Goal: Task Accomplishment & Management: Use online tool/utility

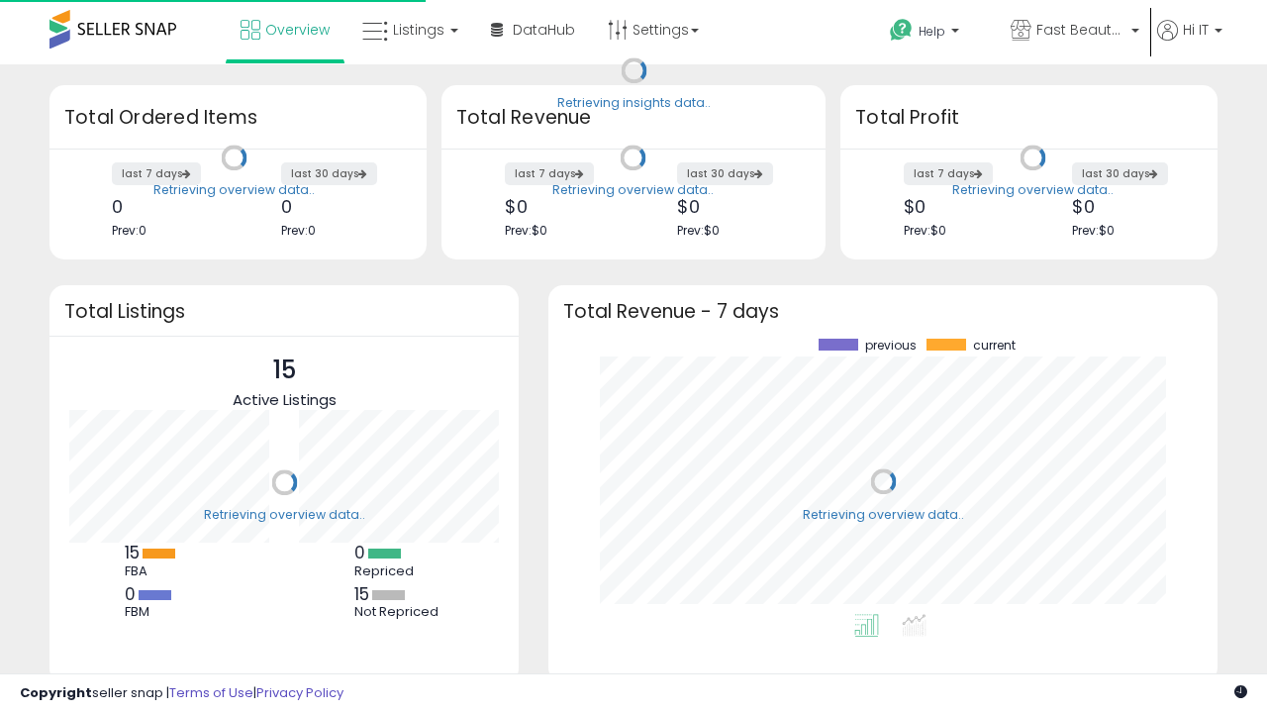
scroll to position [275, 630]
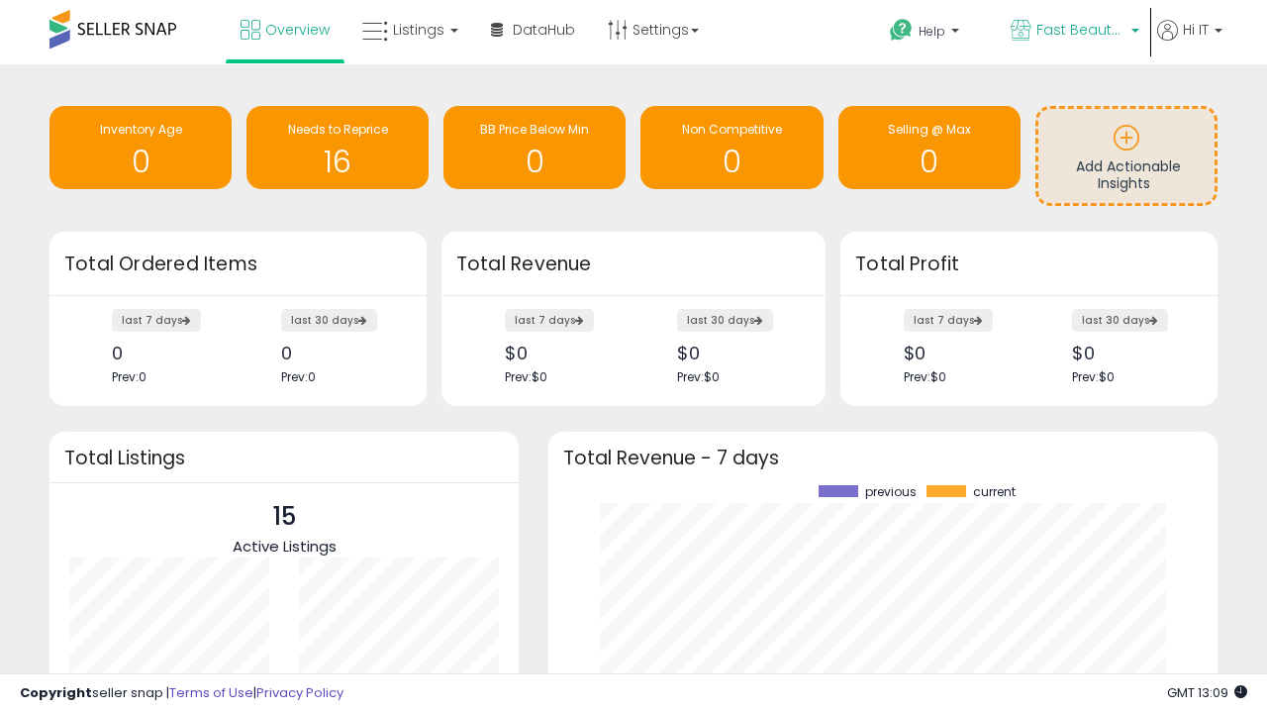
click at [1073, 32] on span "Fast Beauty ([GEOGRAPHIC_DATA])" at bounding box center [1081, 30] width 89 height 20
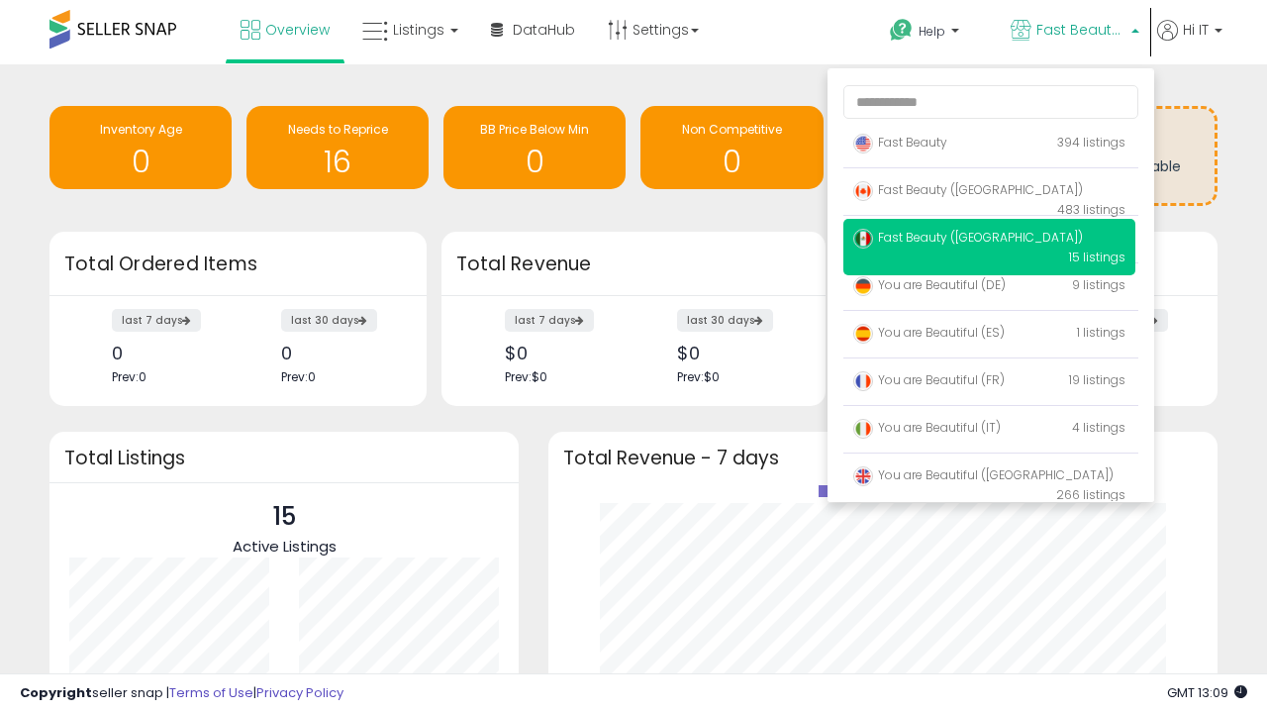
click at [989, 431] on span "You are Beautiful (IT)" at bounding box center [928, 427] width 148 height 17
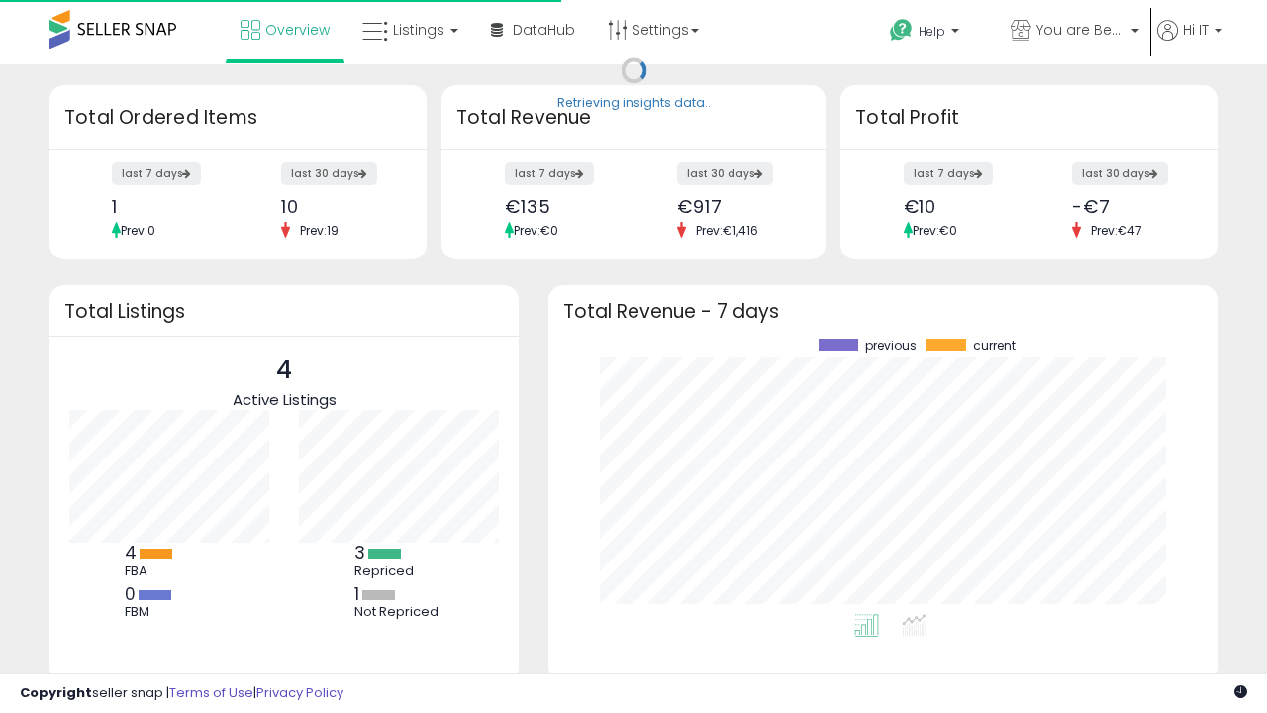
scroll to position [275, 630]
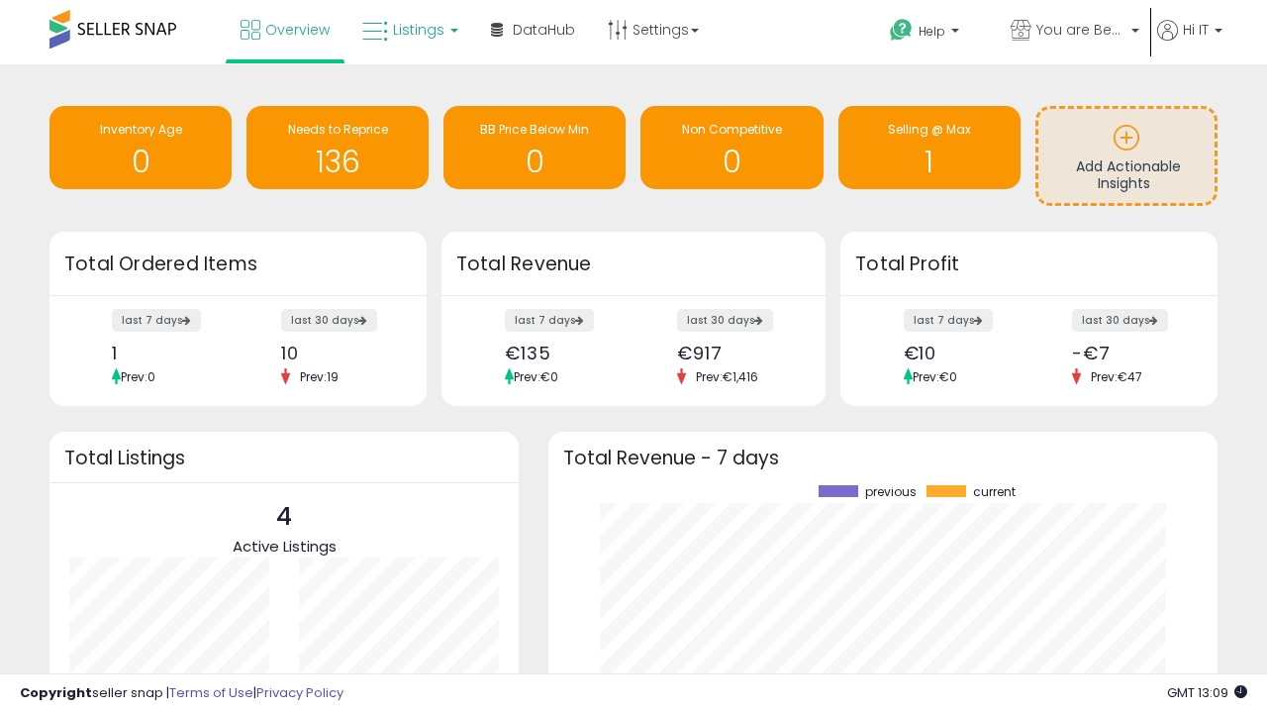
click at [408, 30] on span "Listings" at bounding box center [418, 30] width 51 height 20
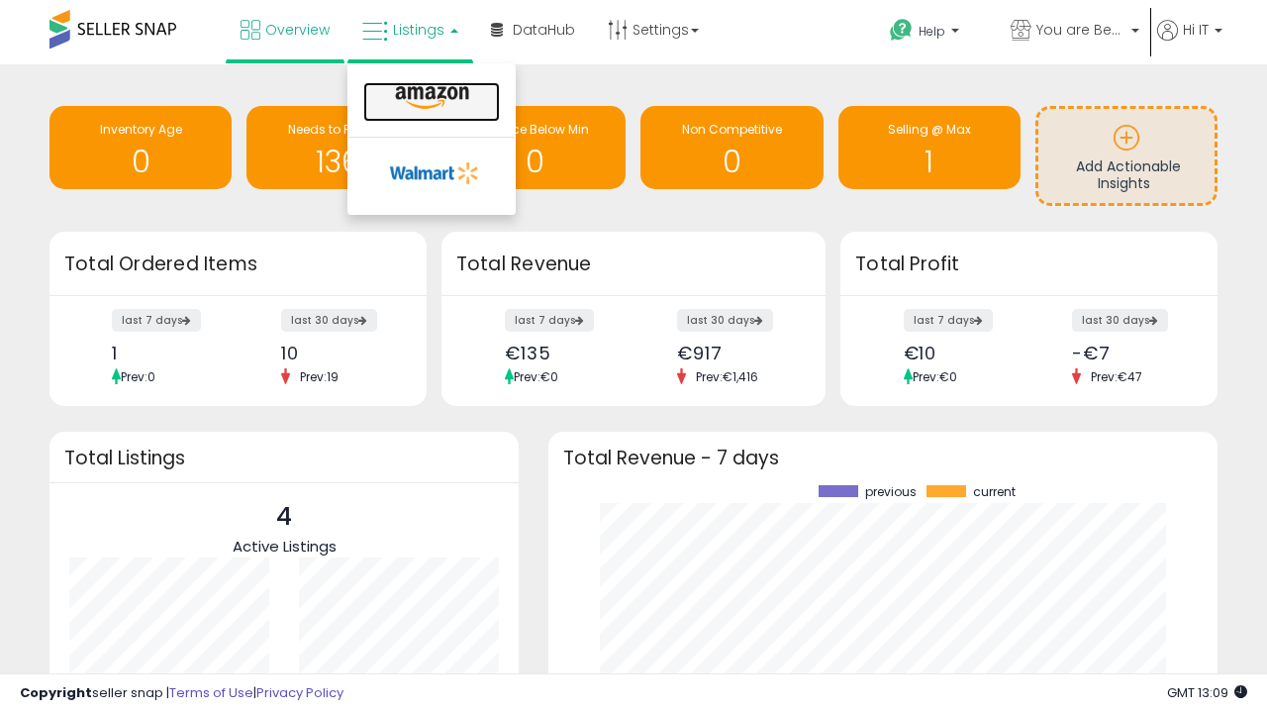
click at [430, 98] on icon at bounding box center [432, 98] width 86 height 26
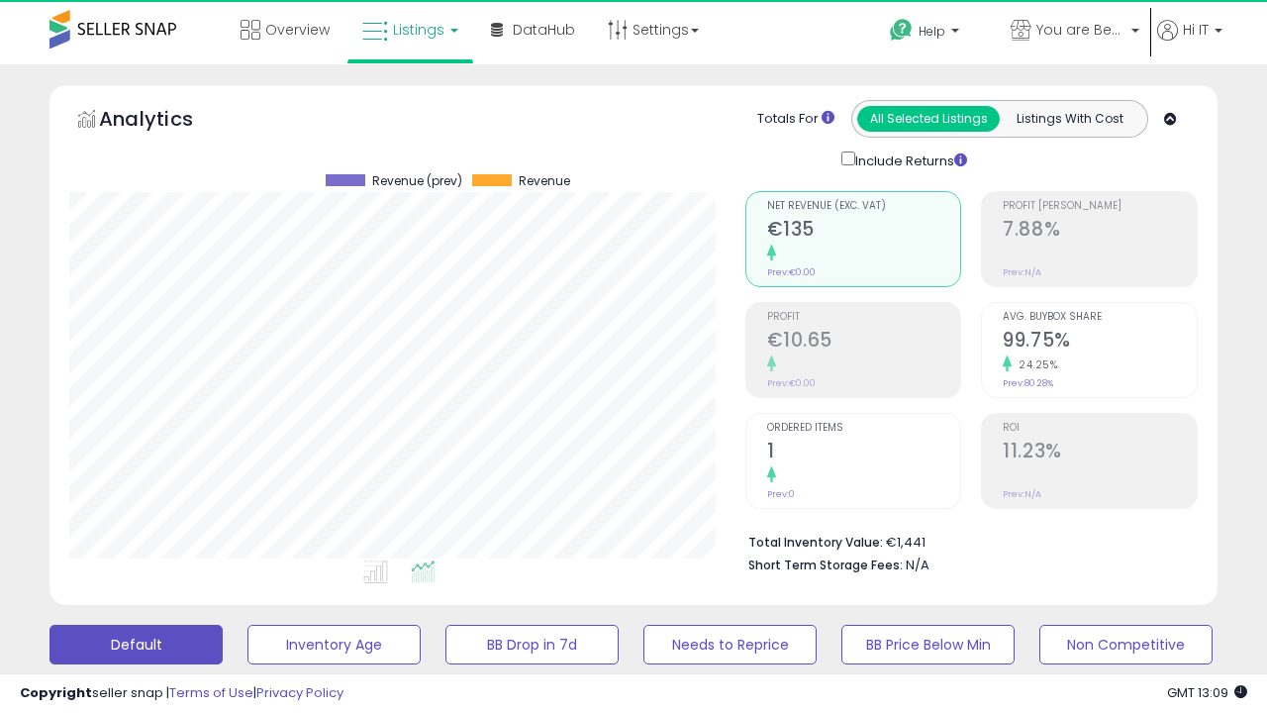
scroll to position [406, 675]
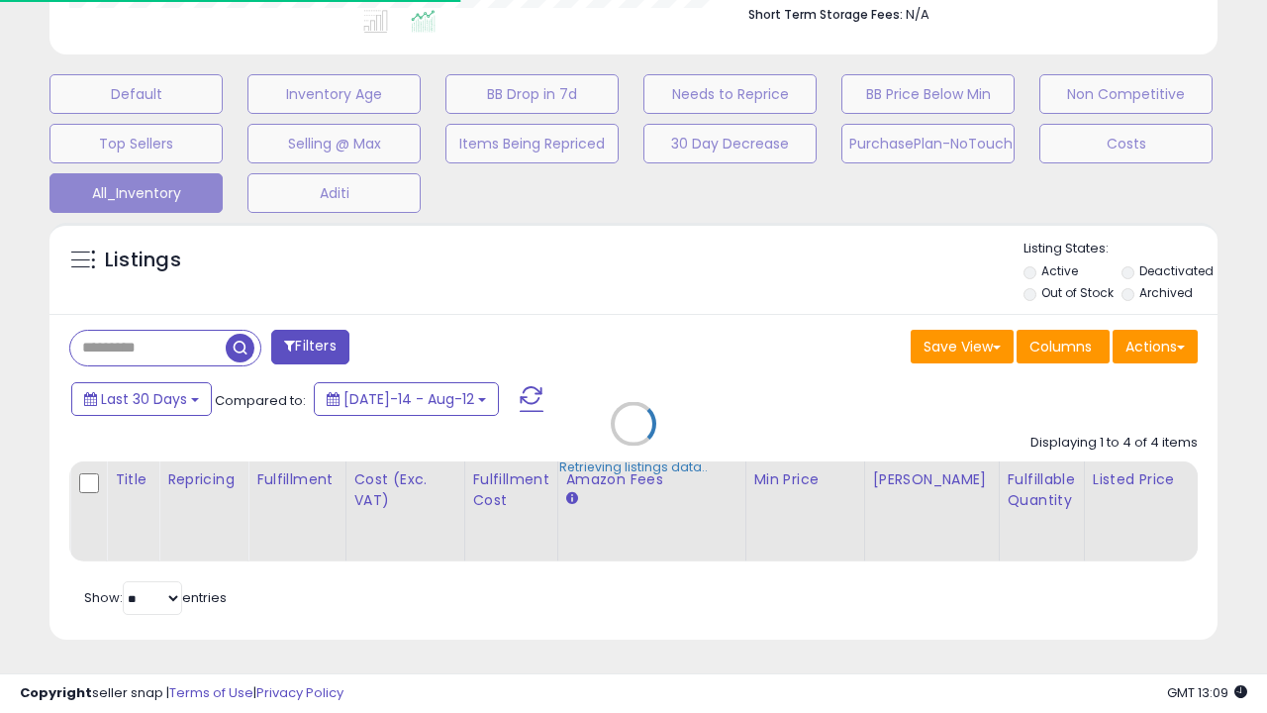
scroll to position [0, 15]
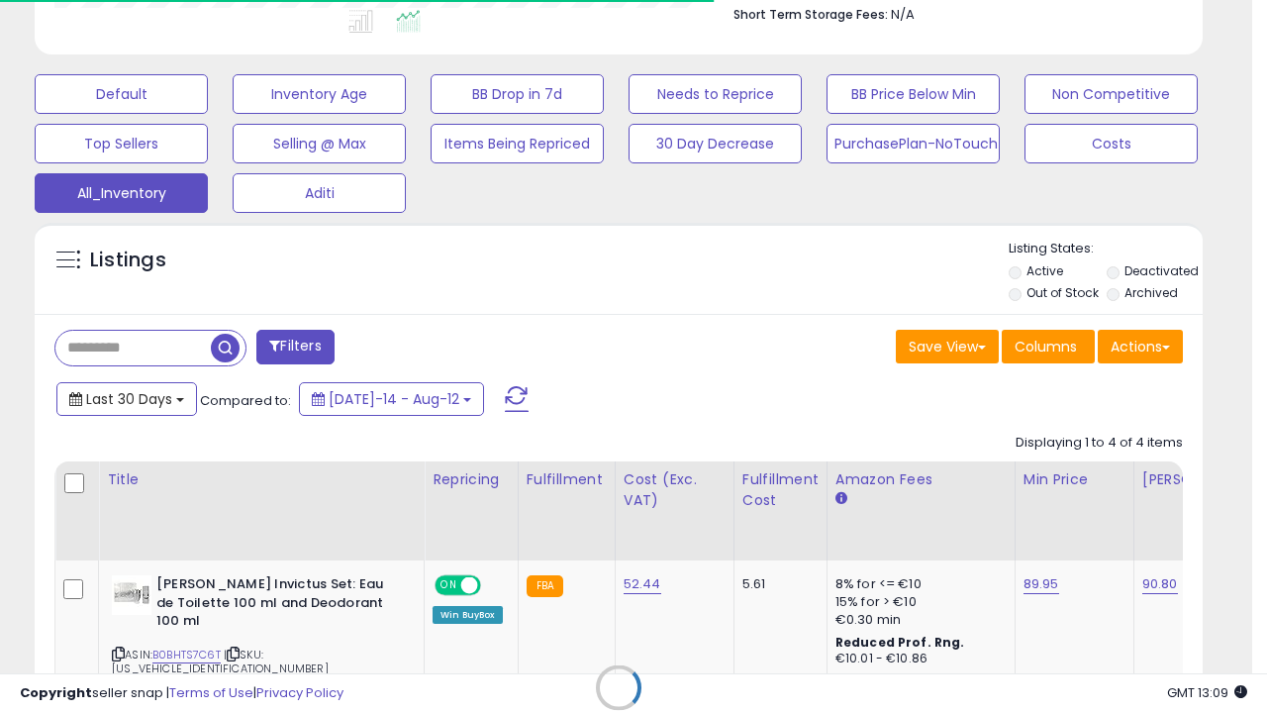
click at [126, 397] on span "Last 30 Days" at bounding box center [129, 399] width 86 height 20
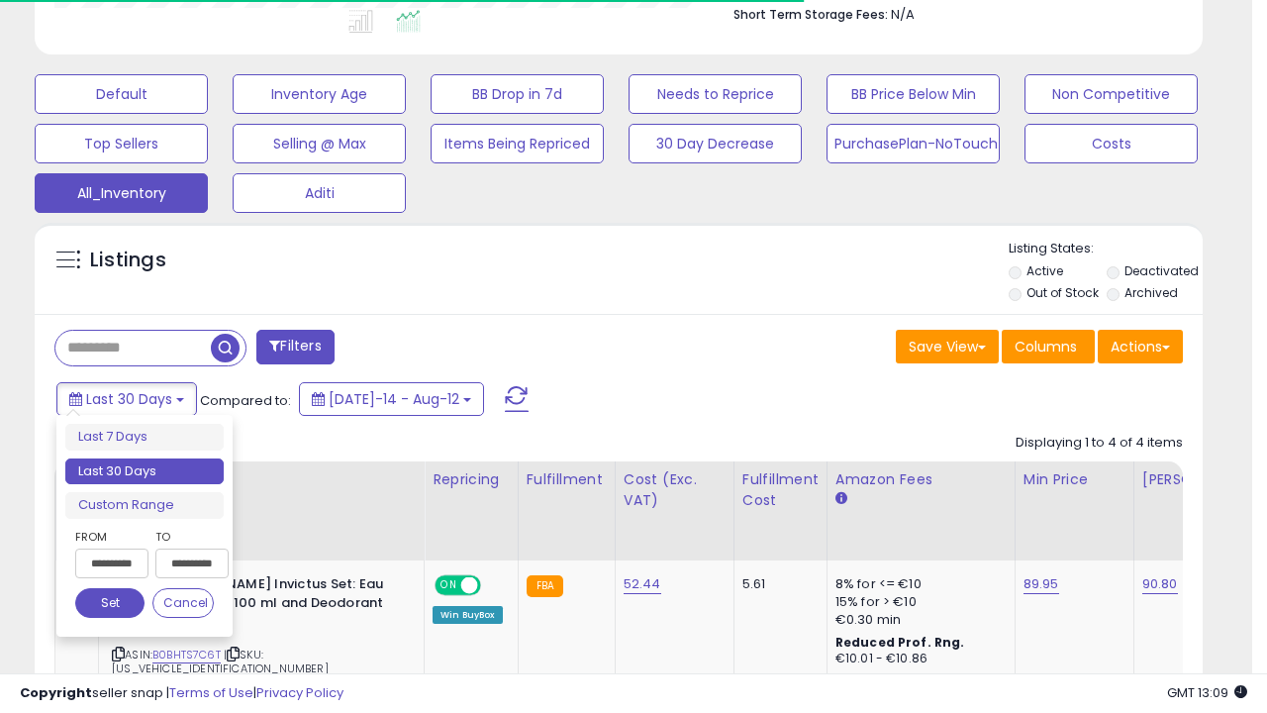
click at [145, 471] on li "Last 30 Days" at bounding box center [144, 471] width 158 height 27
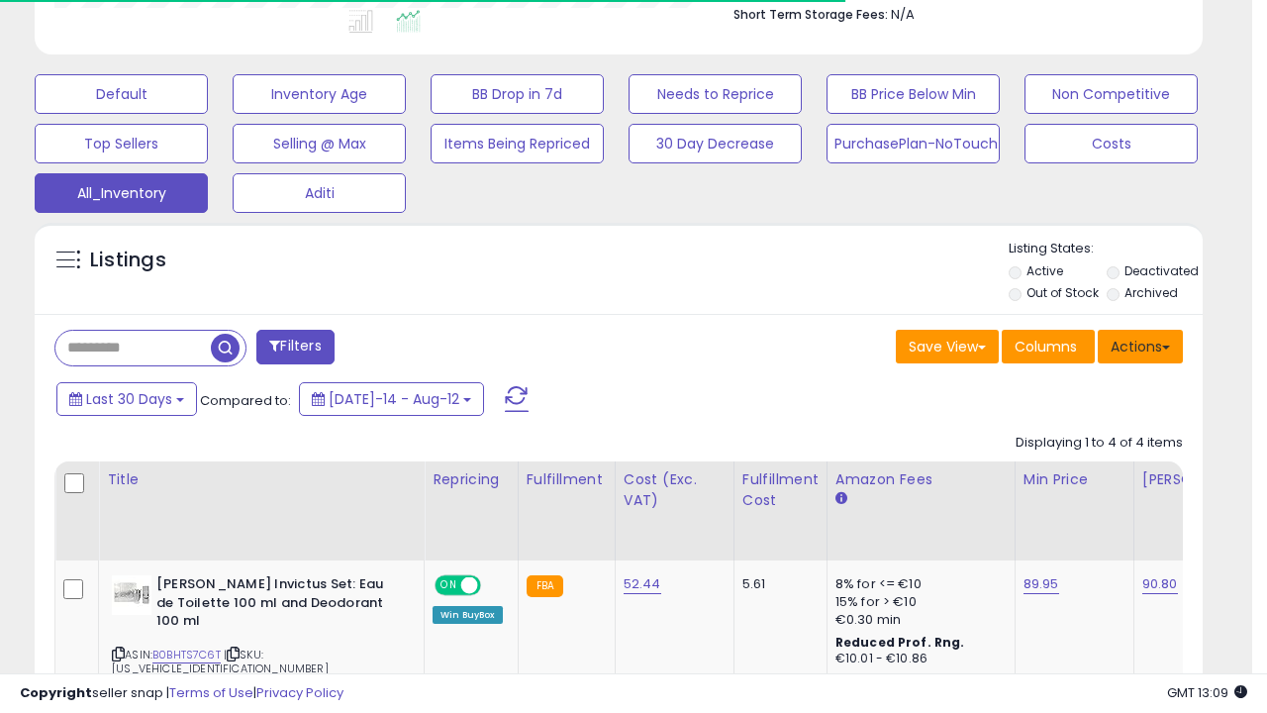
click at [1141, 345] on button "Actions" at bounding box center [1140, 347] width 85 height 34
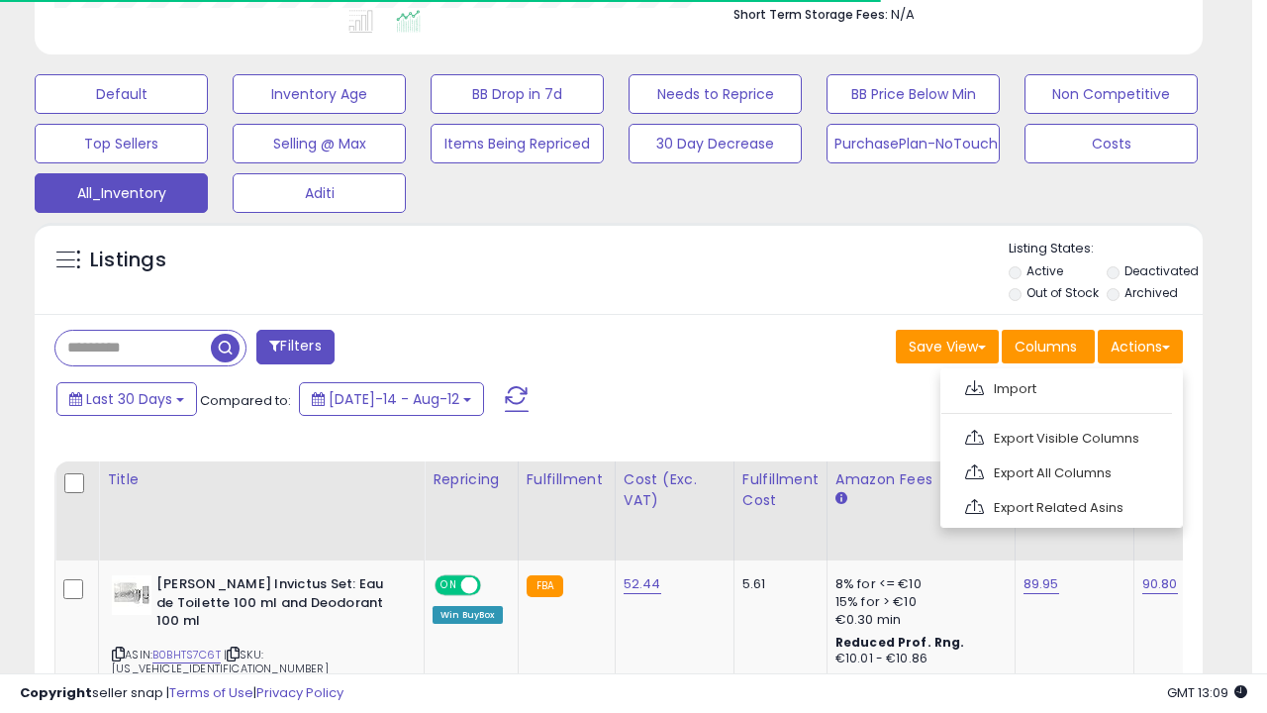
click at [1060, 470] on link "Export All Columns" at bounding box center [1060, 472] width 217 height 31
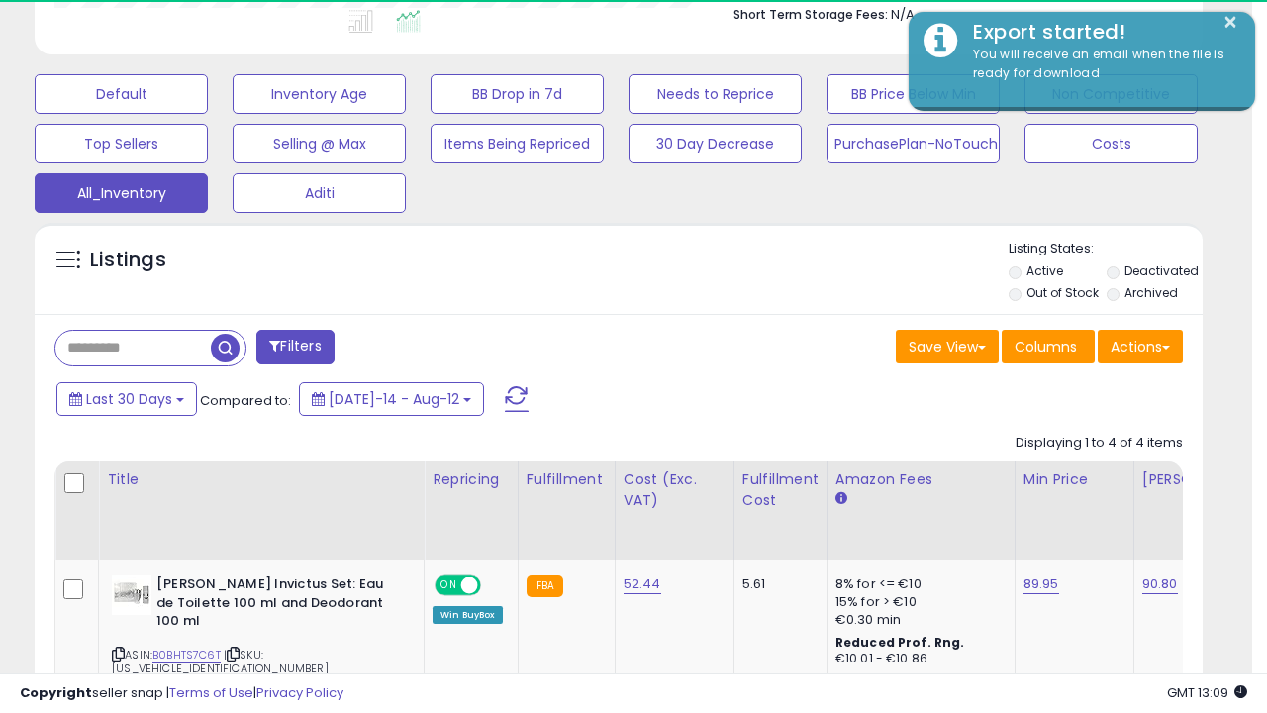
scroll to position [406, 675]
